Goal: Information Seeking & Learning: Learn about a topic

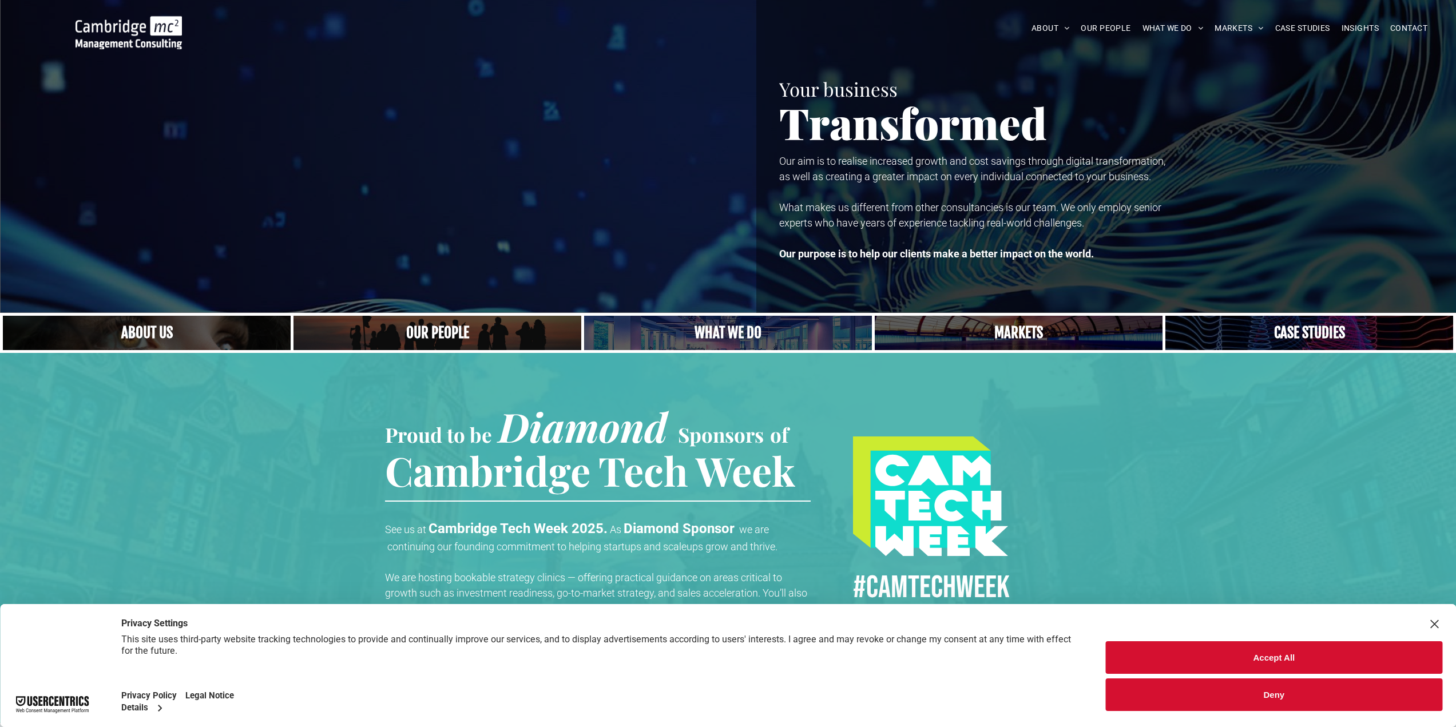
drag, startPoint x: 1308, startPoint y: 666, endPoint x: 1311, endPoint y: 651, distance: 14.6
click at [1308, 666] on button "Accept All" at bounding box center [1274, 658] width 337 height 33
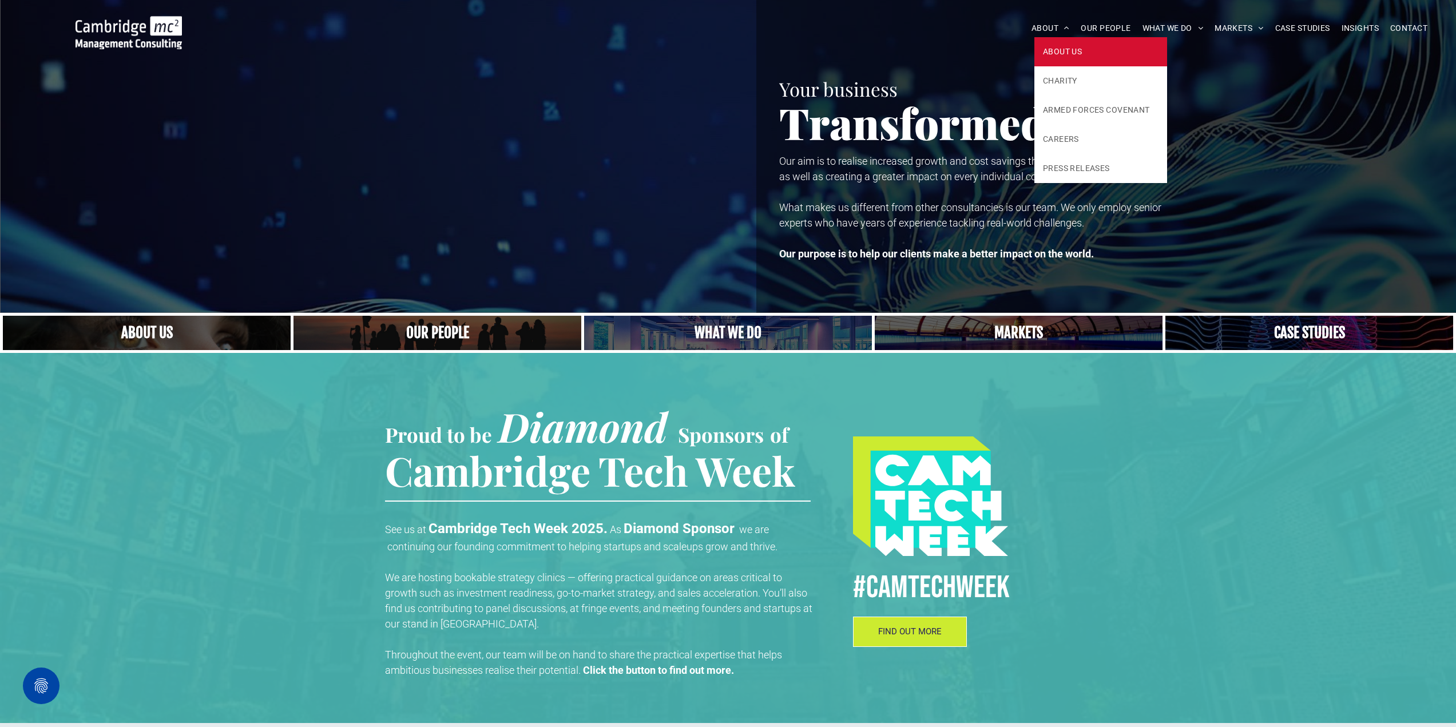
click at [1066, 55] on span "ABOUT US" at bounding box center [1062, 52] width 39 height 12
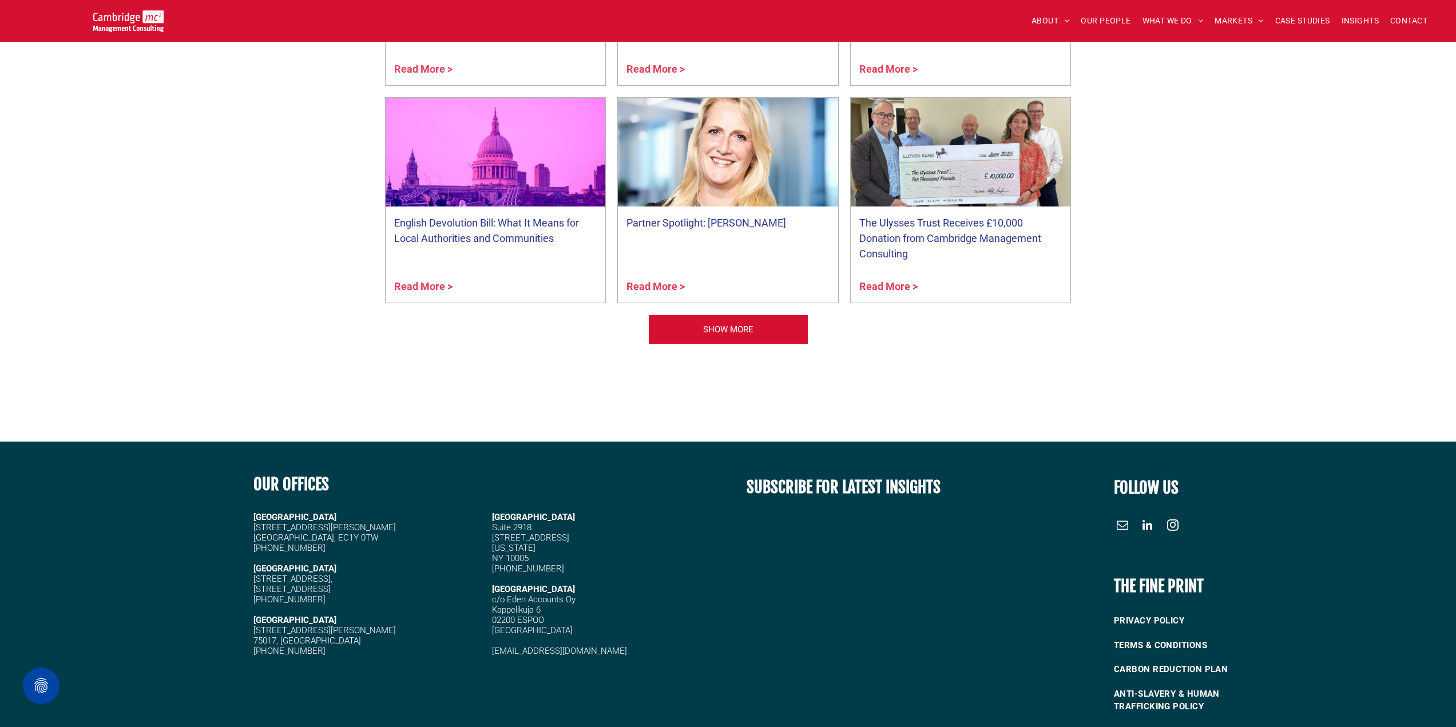
scroll to position [2838, 0]
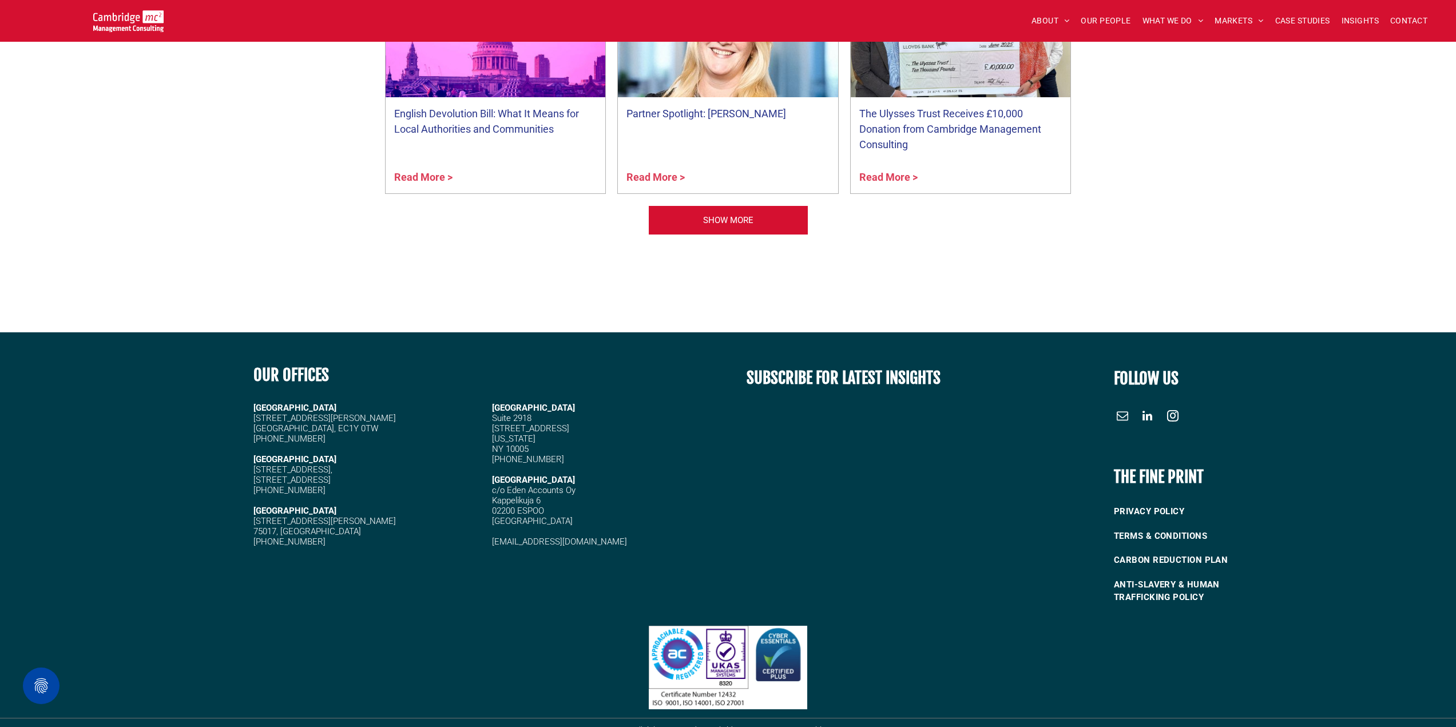
click at [184, 377] on div at bounding box center [121, 483] width 243 height 260
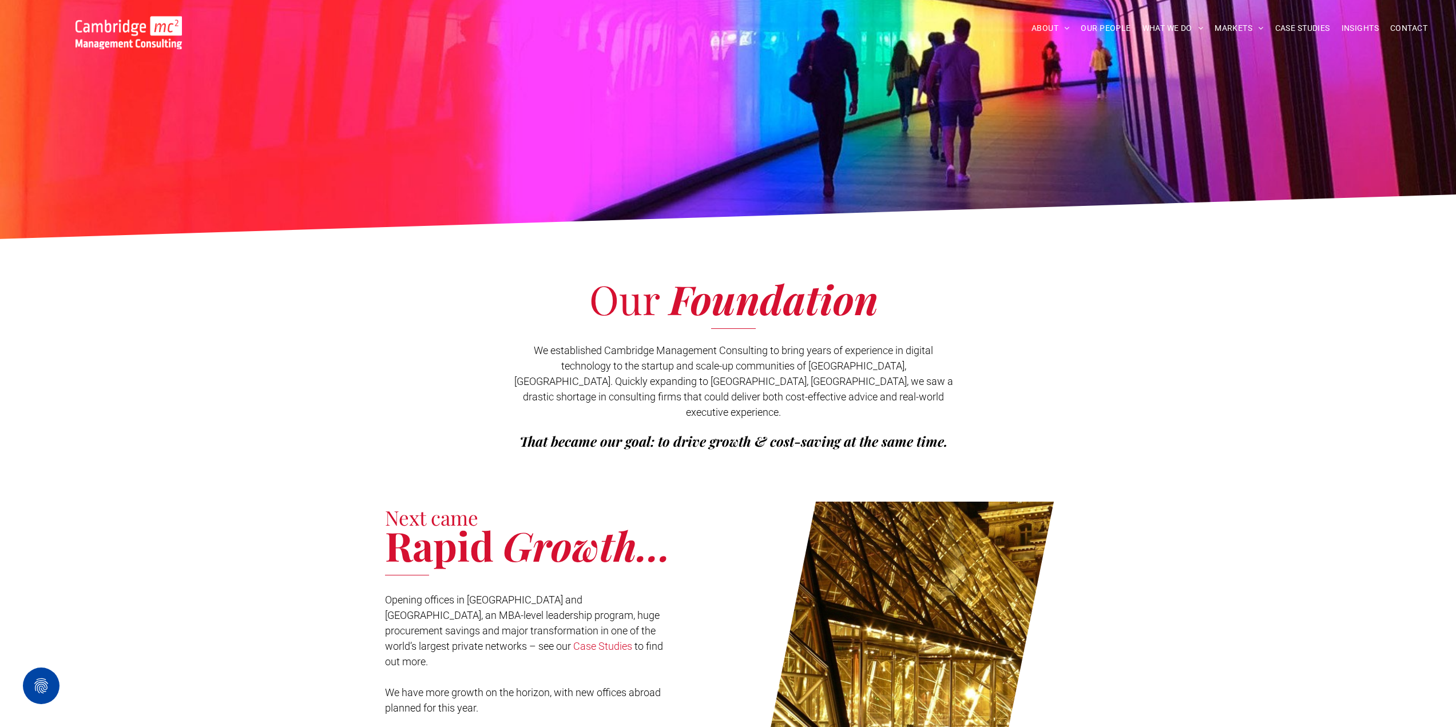
scroll to position [0, 0]
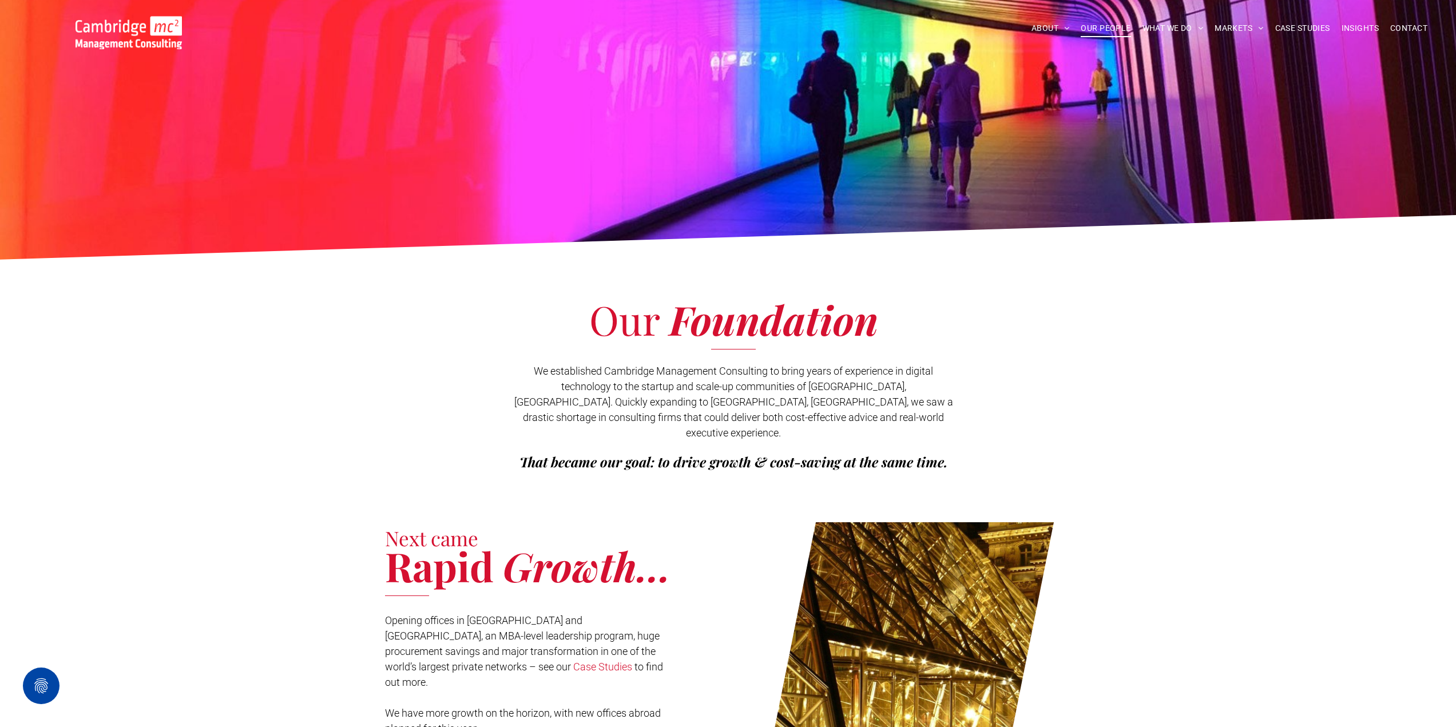
click at [1098, 26] on span "OUR PEOPLE" at bounding box center [1106, 28] width 50 height 18
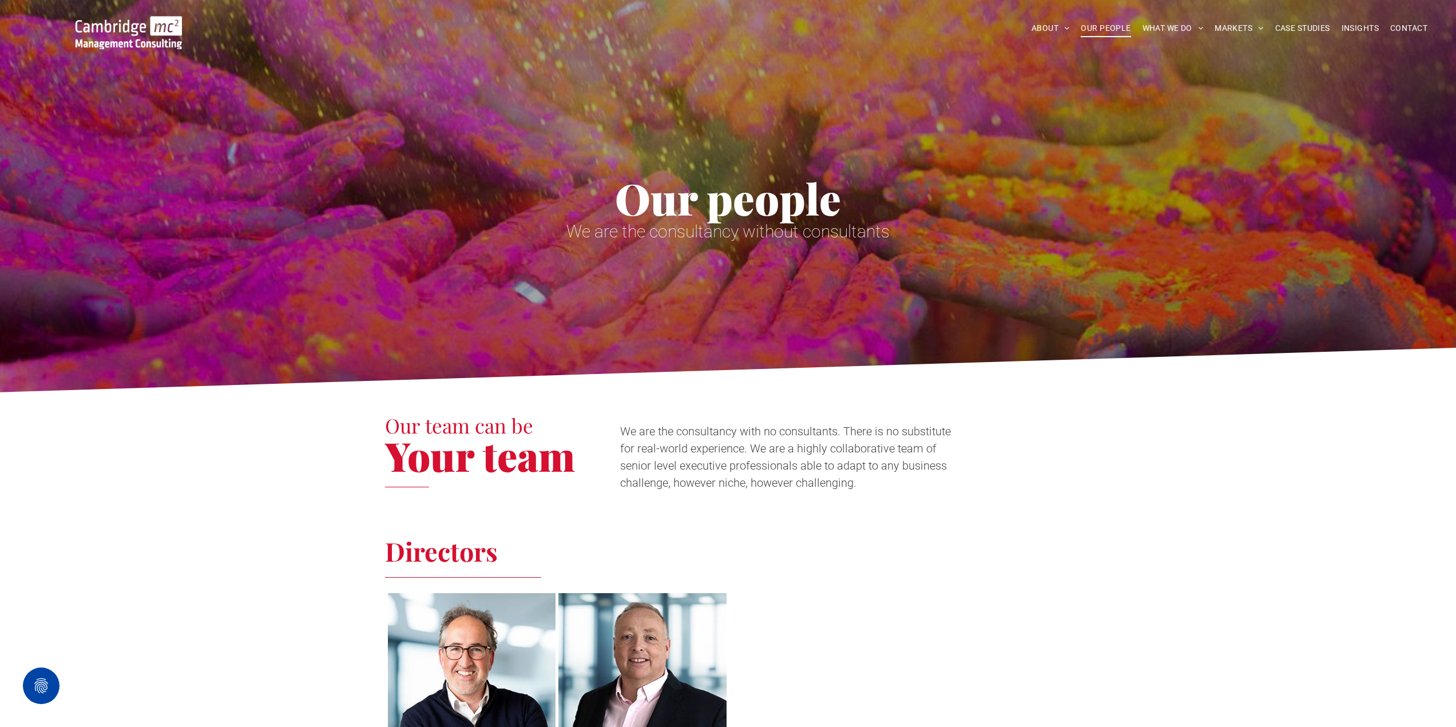
click at [792, 454] on span "We are the consultancy with no consultants. There is no substitute for real-wor…" at bounding box center [785, 457] width 331 height 65
click at [1239, 39] on nav "ABOUT ABOUT US CHARITY ARMED FORCES COVENANT CAREERS PRESS RELEASES OUR PEOPLE …" at bounding box center [1181, 28] width 521 height 25
click at [664, 455] on span "We are the consultancy with no consultants. There is no substitute for real-wor…" at bounding box center [785, 457] width 331 height 65
